Goal: Task Accomplishment & Management: Use online tool/utility

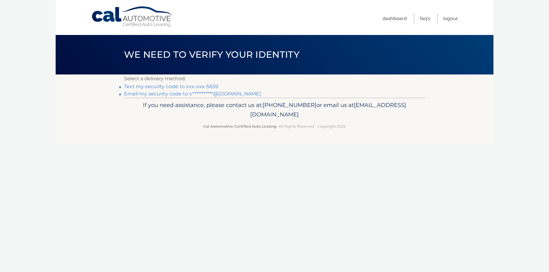
click at [168, 87] on link "Text my security code to xxx-xxx-5659" at bounding box center [171, 87] width 94 height 6
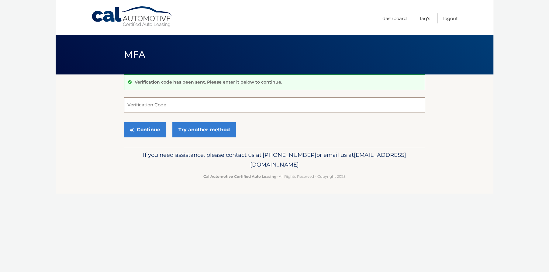
click at [156, 103] on input "Verification Code" at bounding box center [274, 104] width 301 height 15
type input "606551"
click at [146, 130] on button "Continue" at bounding box center [145, 129] width 42 height 15
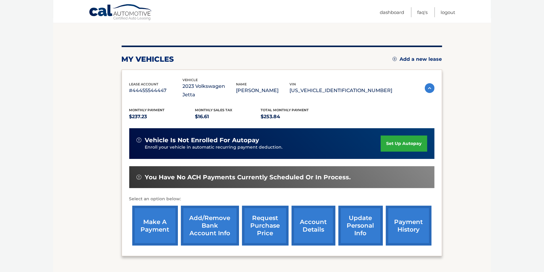
scroll to position [67, 0]
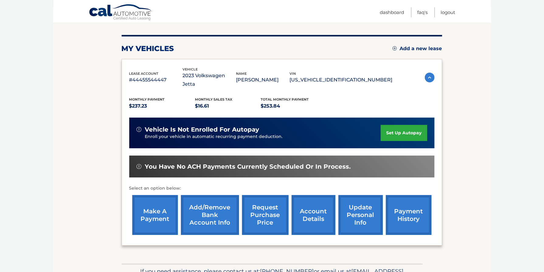
click at [155, 216] on link "make a payment" at bounding box center [155, 215] width 46 height 40
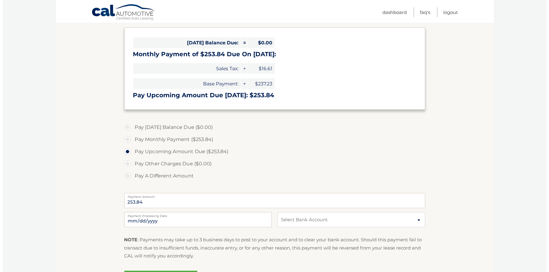
scroll to position [100, 0]
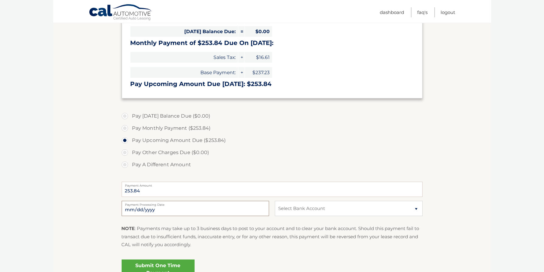
click at [262, 210] on input "[DATE]" at bounding box center [196, 208] width 148 height 15
type input "[DATE]"
click at [275, 201] on select "Select Bank Account Checking BANK OF AMERICA, N.A. *****7223 Checking [PERSON_N…" at bounding box center [349, 208] width 148 height 15
select select "NzM4OGIxYWYtMTUxMy00YjM4LWI3NjMtOTAxNzQwZjFjODgx"
click option "Checking [PERSON_NAME] FARGO BANK *****4566" at bounding box center [0, 0] width 0 height 0
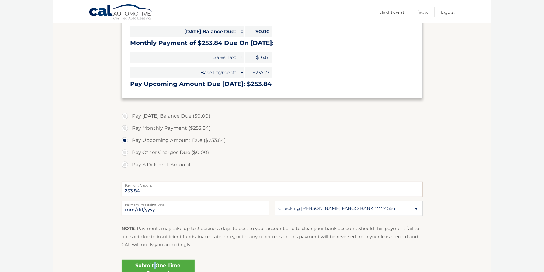
click at [157, 264] on link "Submit One Time Payment" at bounding box center [158, 269] width 73 height 19
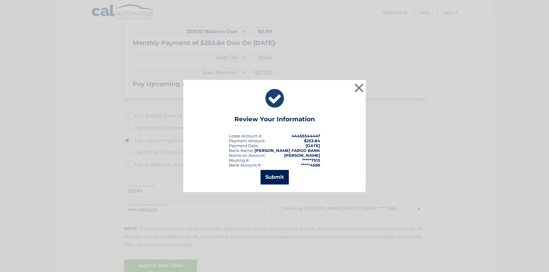
click at [278, 177] on button "Submit" at bounding box center [275, 177] width 28 height 15
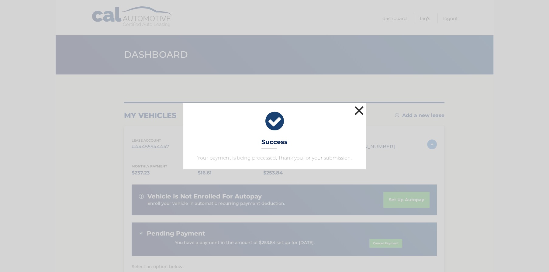
drag, startPoint x: 360, startPoint y: 111, endPoint x: 366, endPoint y: 99, distance: 12.9
click at [360, 108] on button "×" at bounding box center [359, 111] width 12 height 12
